Goal: Task Accomplishment & Management: Manage account settings

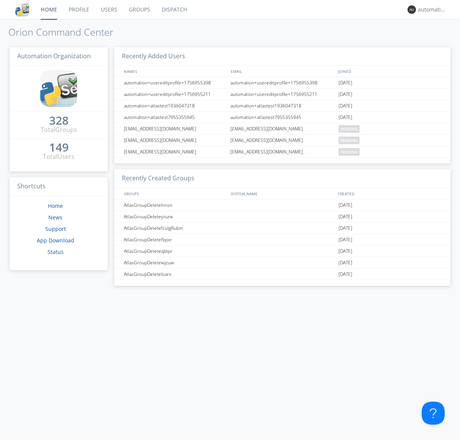
click at [174, 10] on link "Dispatch" at bounding box center [174, 9] width 37 height 19
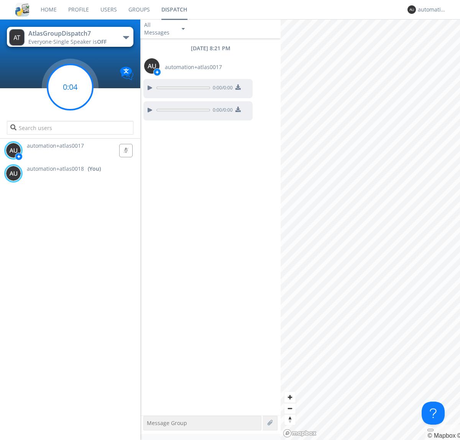
click at [70, 87] on g at bounding box center [70, 86] width 45 height 45
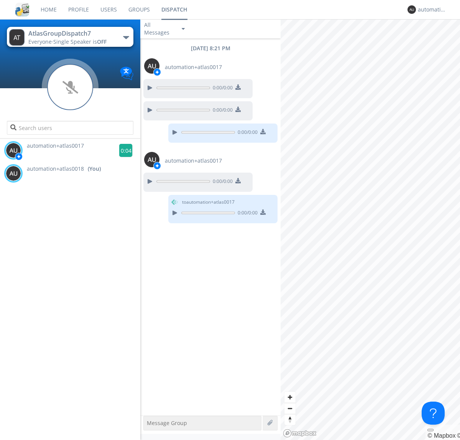
click at [123, 150] on g at bounding box center [125, 150] width 13 height 13
click at [430, 10] on div "automation+atlas0018" at bounding box center [432, 10] width 29 height 8
click at [436, 40] on div "Log Out" at bounding box center [437, 41] width 40 height 14
